Goal: Transaction & Acquisition: Obtain resource

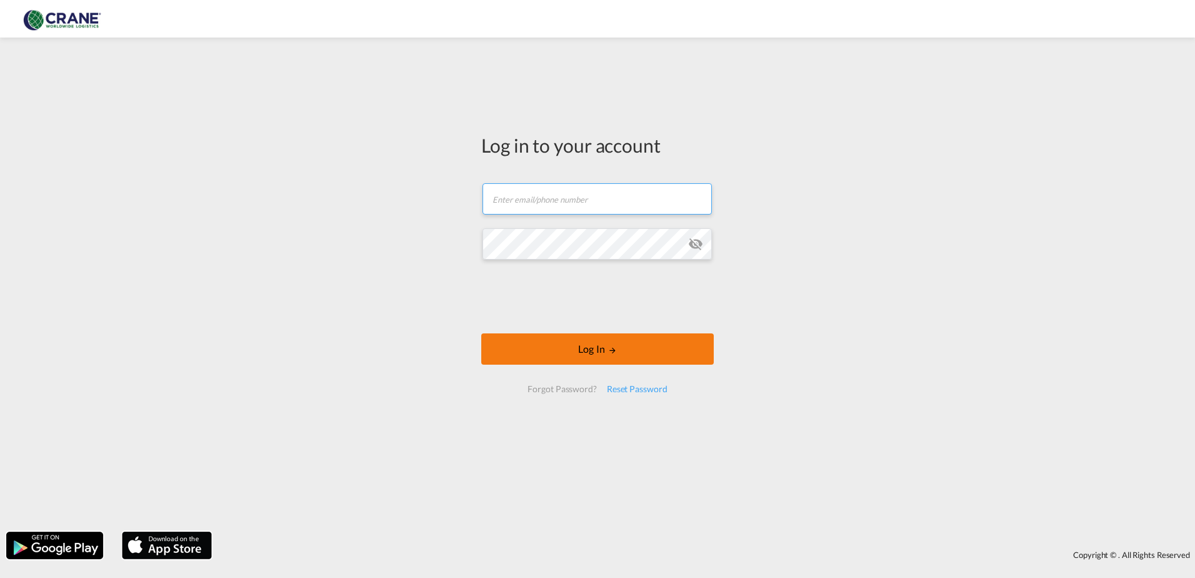
type input "[PERSON_NAME][EMAIL_ADDRESS][DOMAIN_NAME]"
click at [565, 341] on button "Log In" at bounding box center [597, 348] width 233 height 31
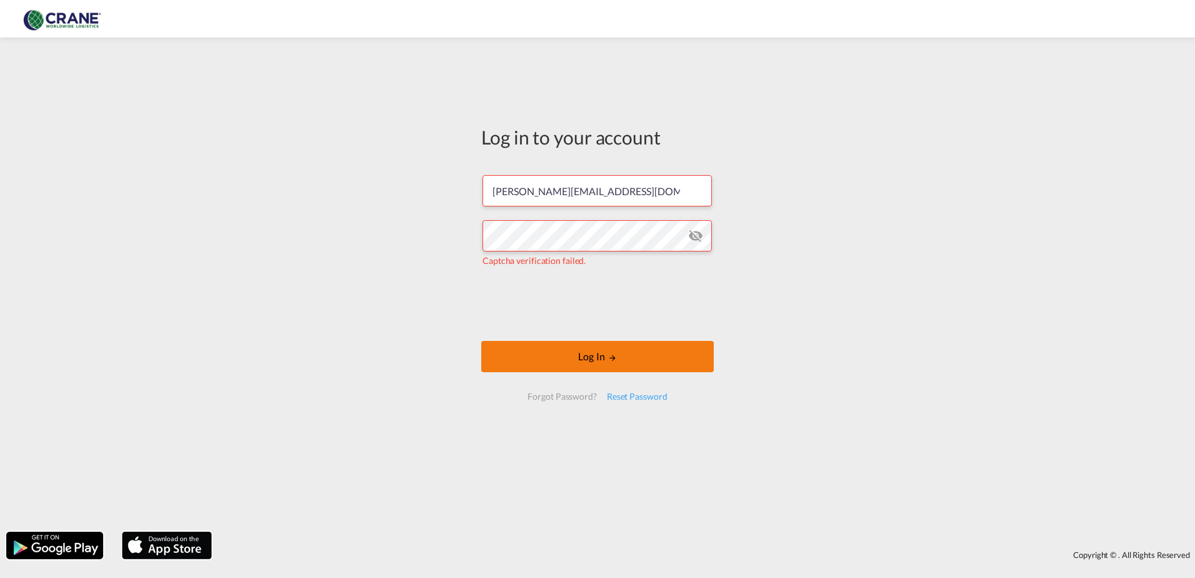
click at [559, 361] on button "Log In" at bounding box center [597, 356] width 233 height 31
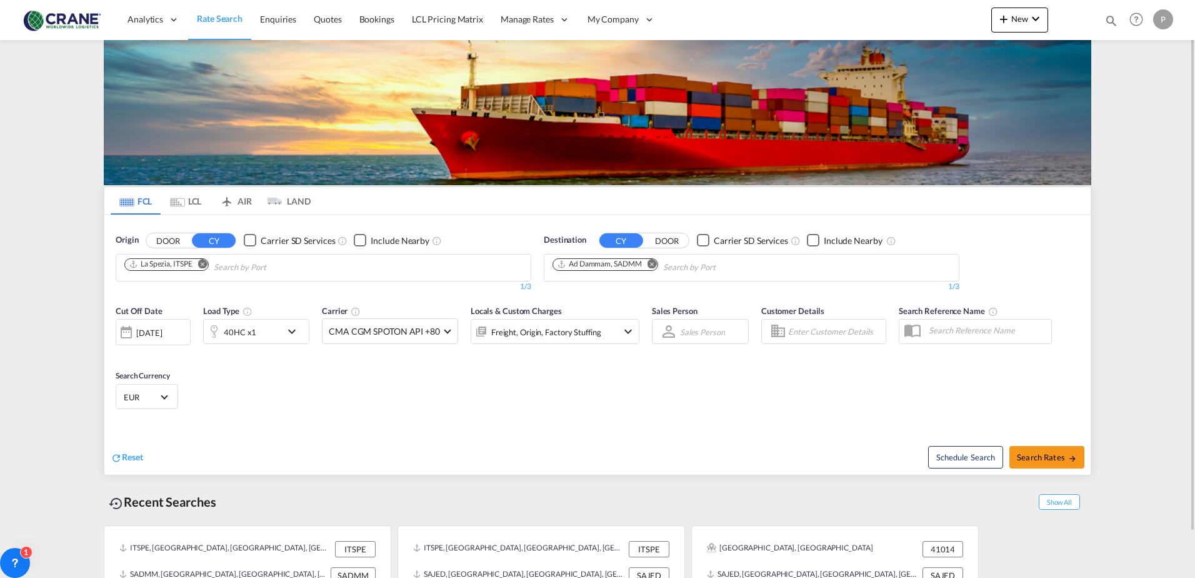
click at [168, 243] on button "DOOR" at bounding box center [168, 240] width 44 height 14
click at [197, 244] on button "CY" at bounding box center [214, 240] width 44 height 14
click at [186, 261] on input "Chips input." at bounding box center [183, 268] width 119 height 20
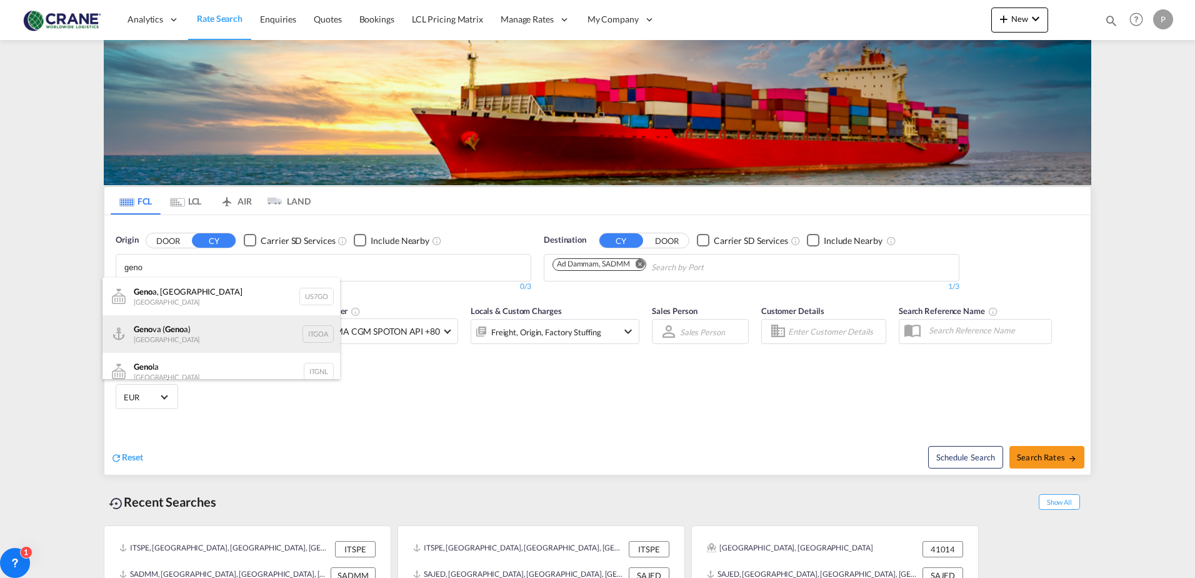
type input "geno"
click at [159, 336] on div "Geno va ( Geno a) [GEOGRAPHIC_DATA] ITGOA" at bounding box center [222, 334] width 238 height 38
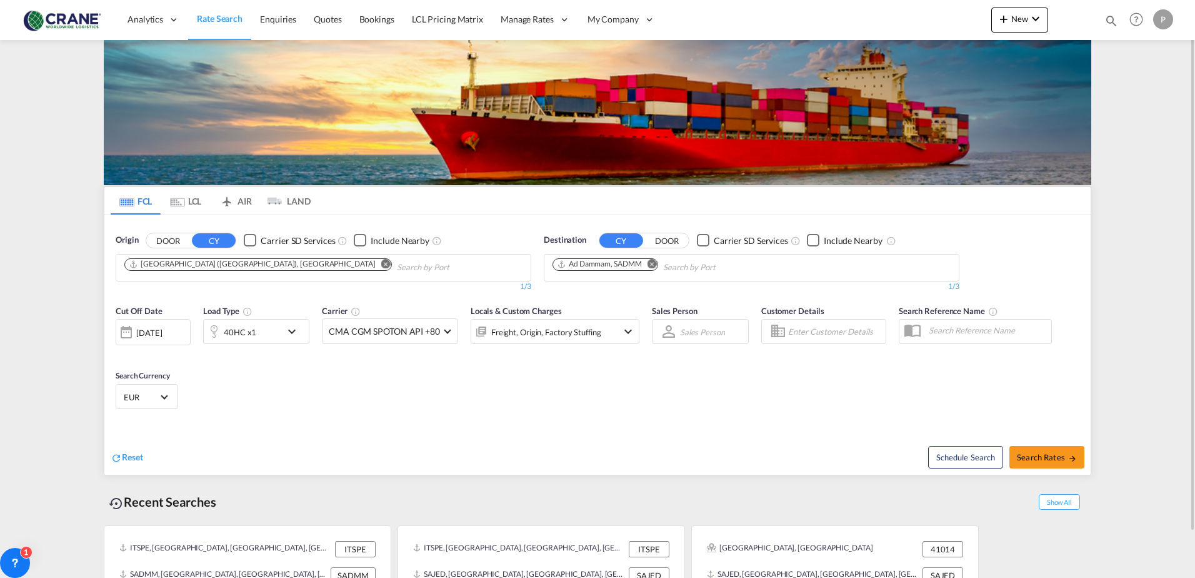
click at [274, 330] on div "40HC x1" at bounding box center [243, 331] width 78 height 25
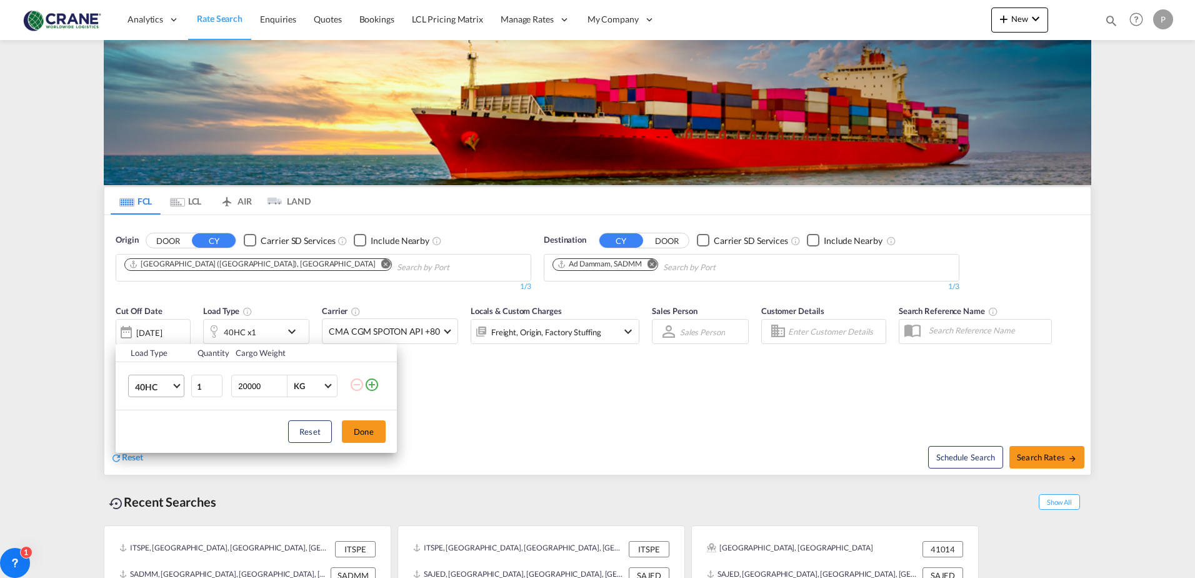
click at [173, 388] on md-select-value "40HC" at bounding box center [159, 385] width 50 height 21
click at [152, 324] on div "20GP" at bounding box center [146, 326] width 22 height 13
click at [378, 388] on md-icon "icon-plus-circle-outline" at bounding box center [371, 384] width 15 height 15
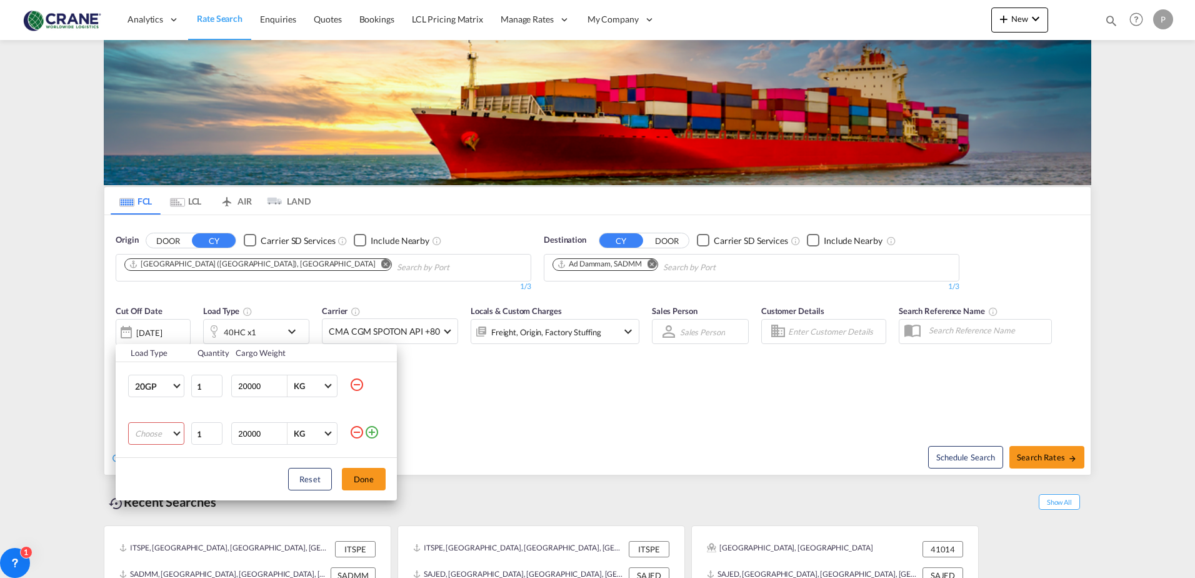
click at [160, 427] on md-select "Choose 20GP 40GP 40HC 45HC 20RE 40RE 40HR 20OT 40OT 20FR 40FR 40NR 20NR 45S 20T…" at bounding box center [156, 433] width 56 height 23
click at [144, 478] on div "40OT" at bounding box center [145, 479] width 21 height 11
click at [377, 473] on button "Done" at bounding box center [364, 479] width 44 height 23
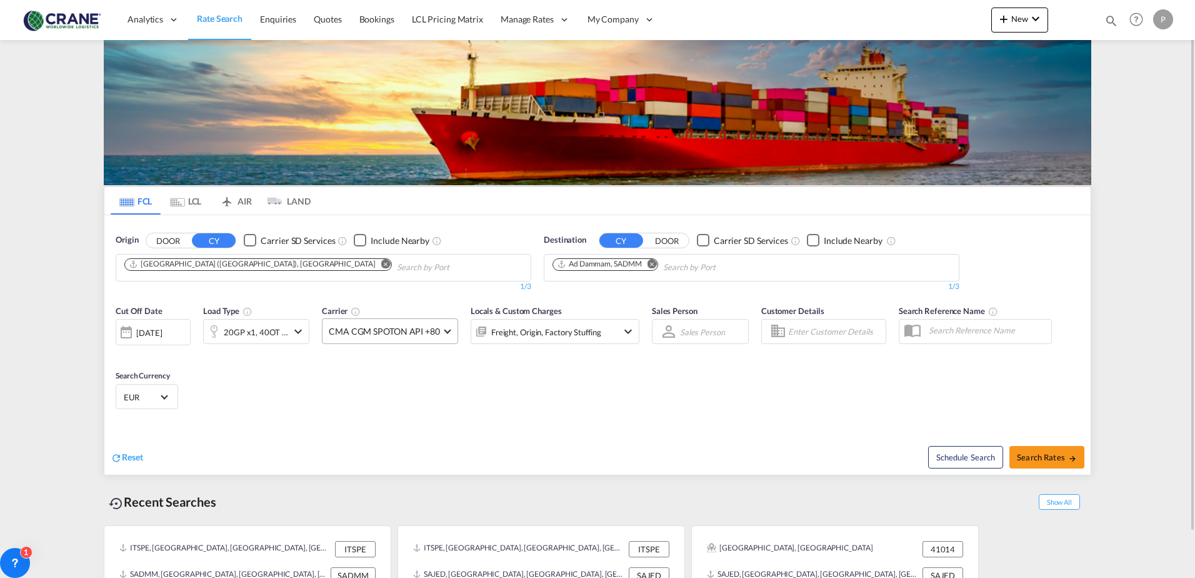
click at [436, 333] on span "CMA CGM SPOTON API +80" at bounding box center [384, 331] width 111 height 13
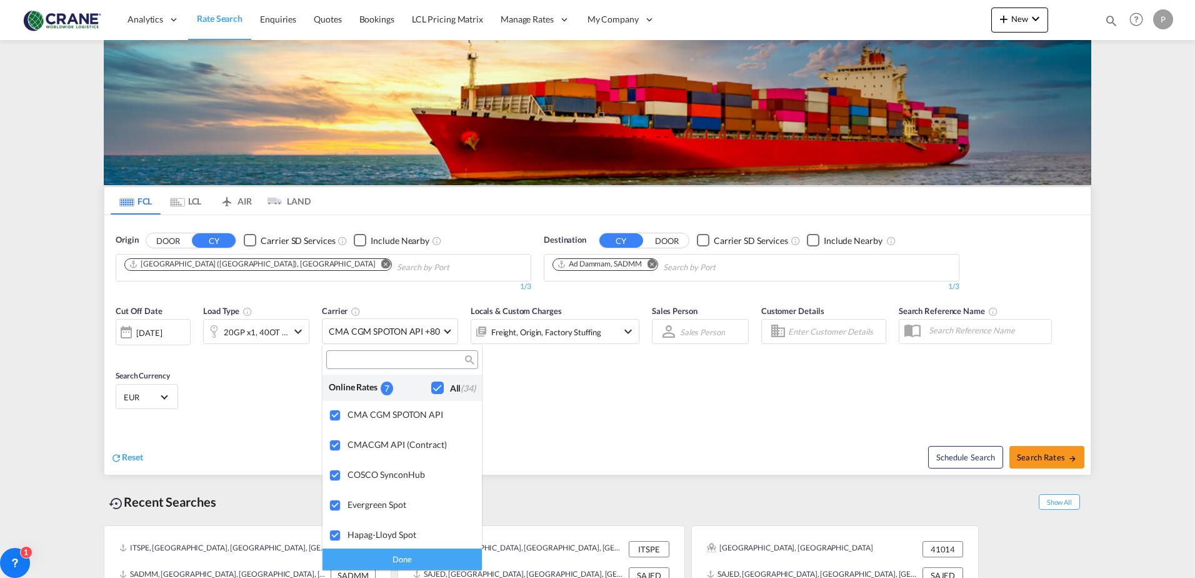
click at [391, 358] on input "search" at bounding box center [397, 359] width 134 height 11
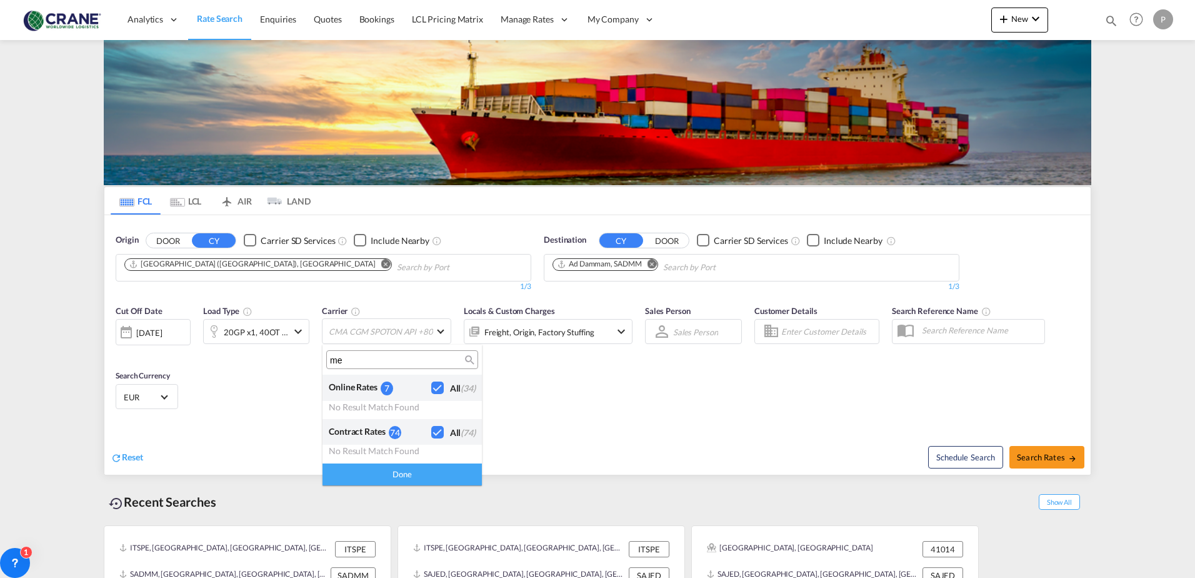
type input "m"
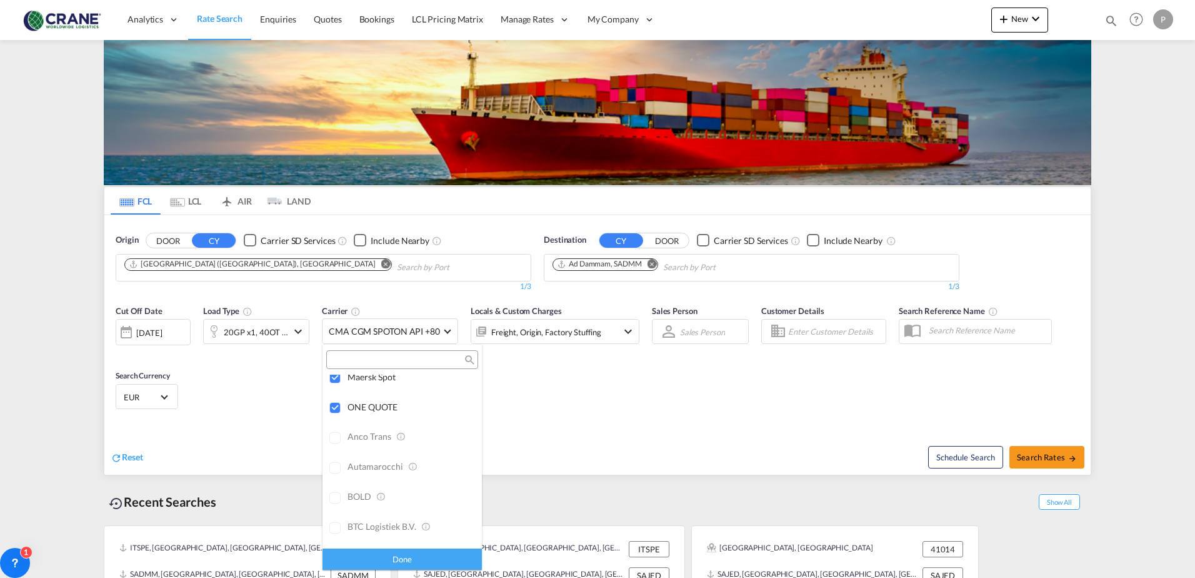
scroll to position [0, 0]
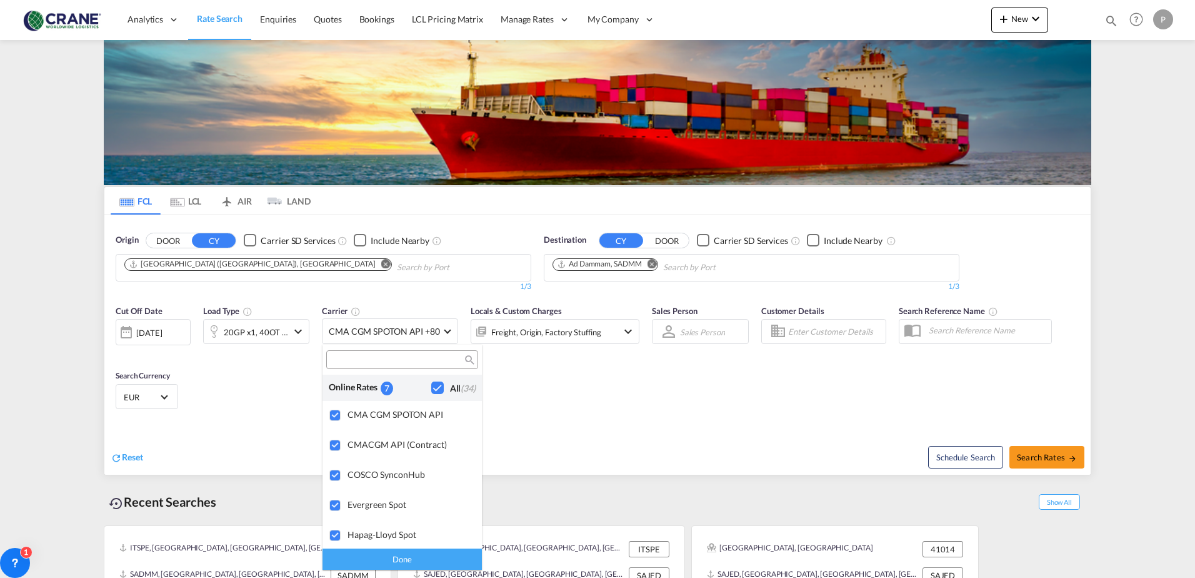
click at [431, 385] on div "Checkbox No Ink" at bounding box center [437, 387] width 13 height 13
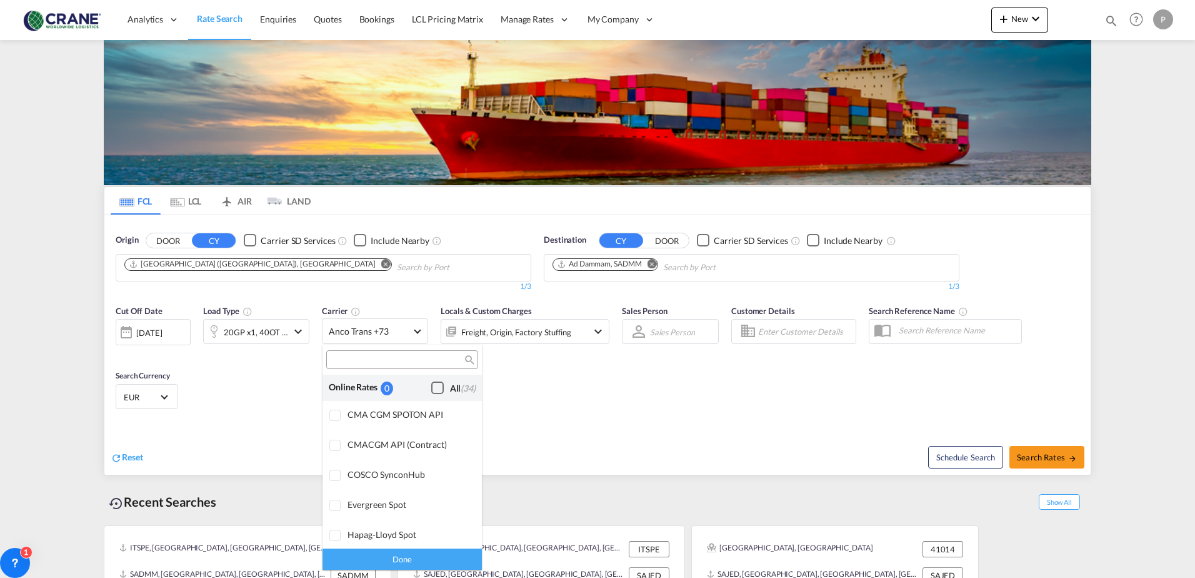
click at [388, 361] on input "search" at bounding box center [397, 359] width 134 height 11
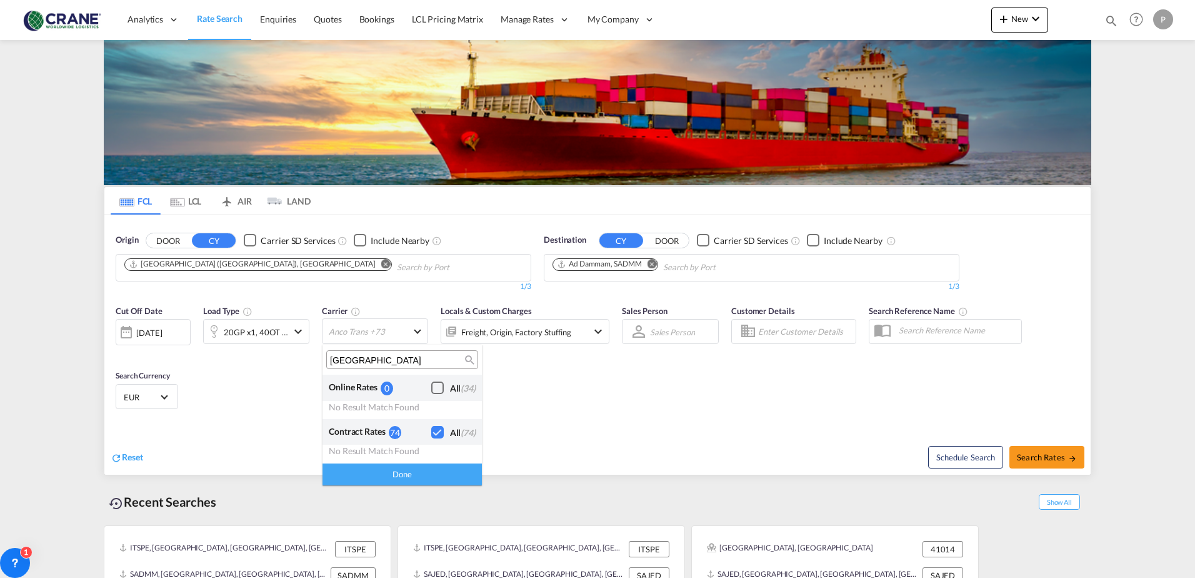
type input "[GEOGRAPHIC_DATA]"
click at [363, 474] on div "Done" at bounding box center [402, 474] width 159 height 22
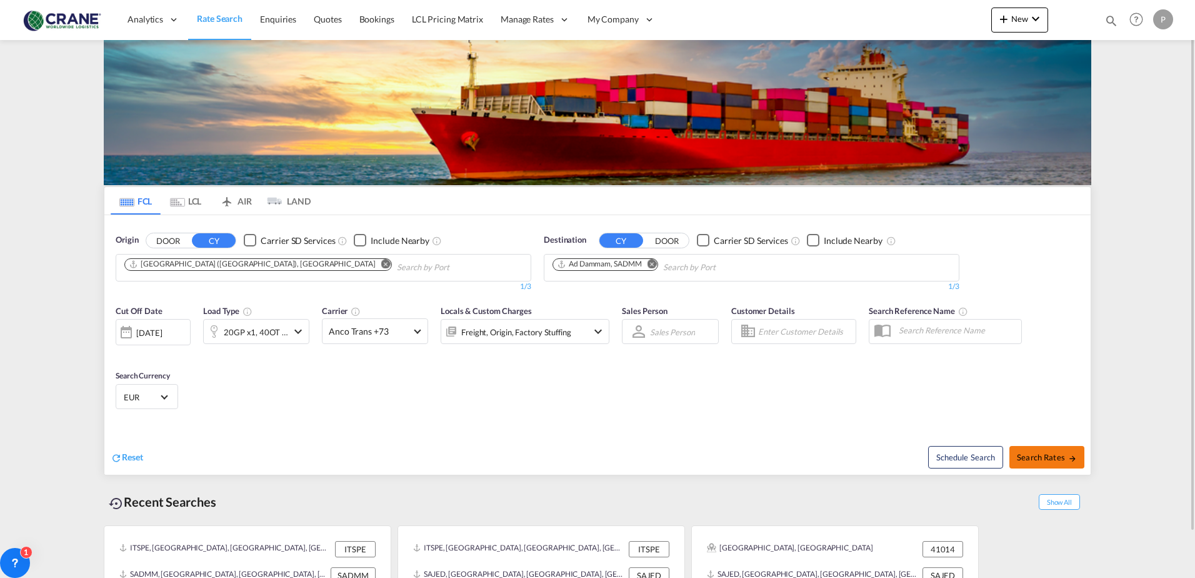
click at [1020, 455] on span "Search Rates" at bounding box center [1047, 457] width 60 height 10
type input "ITGOA to SADMM / [DATE]"
